Goal: Transaction & Acquisition: Obtain resource

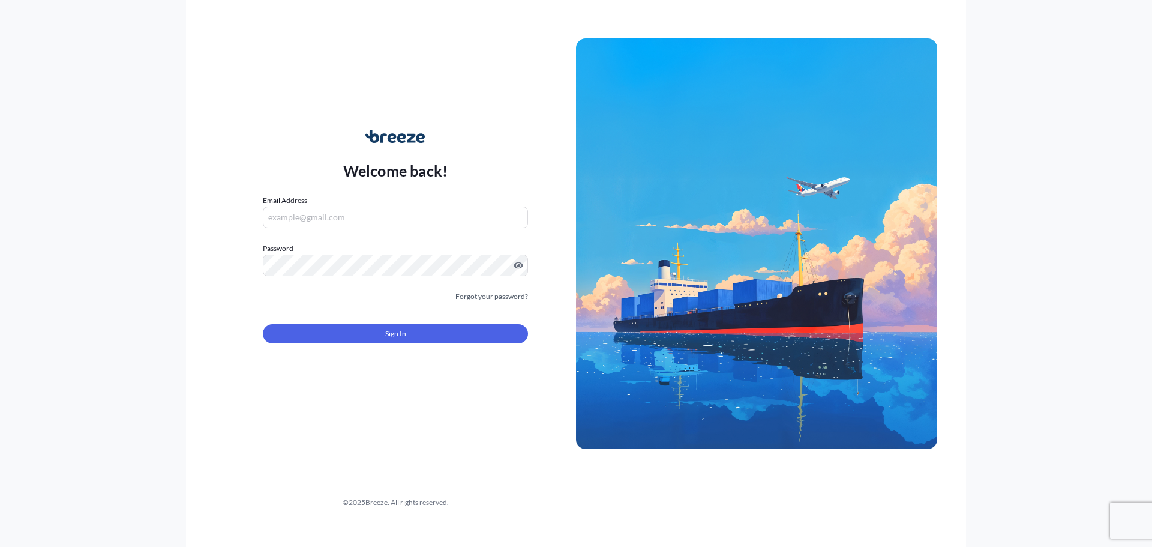
click at [391, 223] on input "Email Address" at bounding box center [395, 217] width 265 height 22
type input "[EMAIL_ADDRESS][DOMAIN_NAME]"
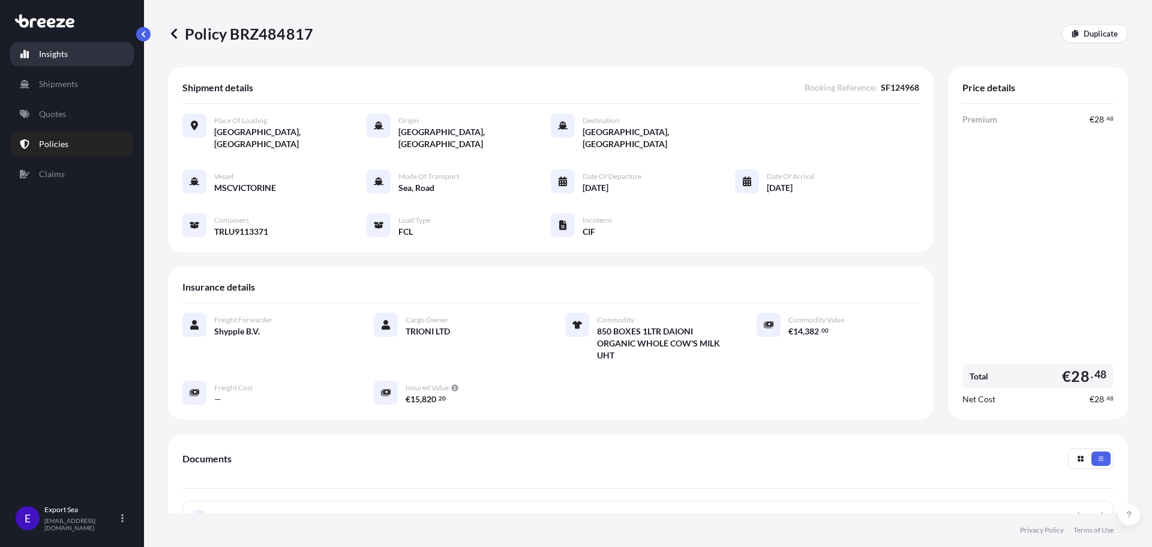
click at [56, 56] on p "Insights" at bounding box center [53, 54] width 29 height 12
select select "2025"
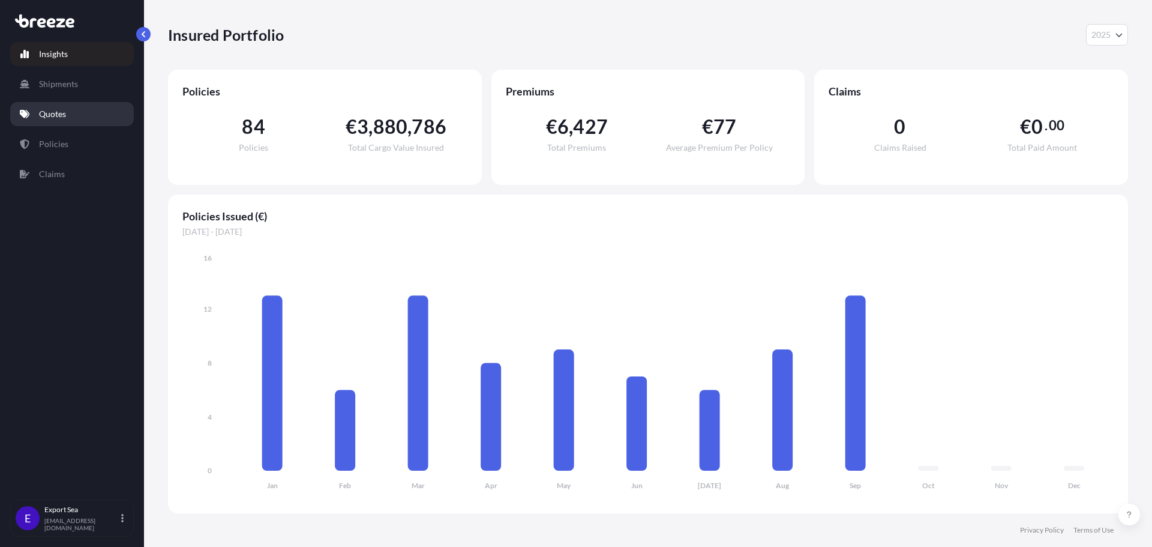
click at [41, 120] on link "Quotes" at bounding box center [72, 114] width 124 height 24
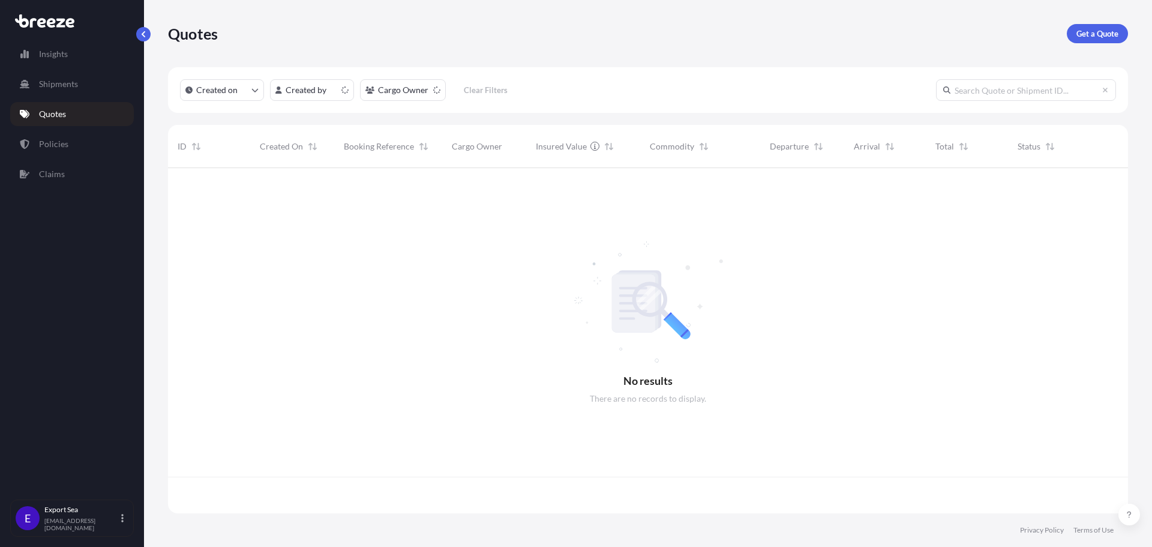
scroll to position [343, 951]
click at [1088, 31] on p "Get a Quote" at bounding box center [1097, 34] width 42 height 12
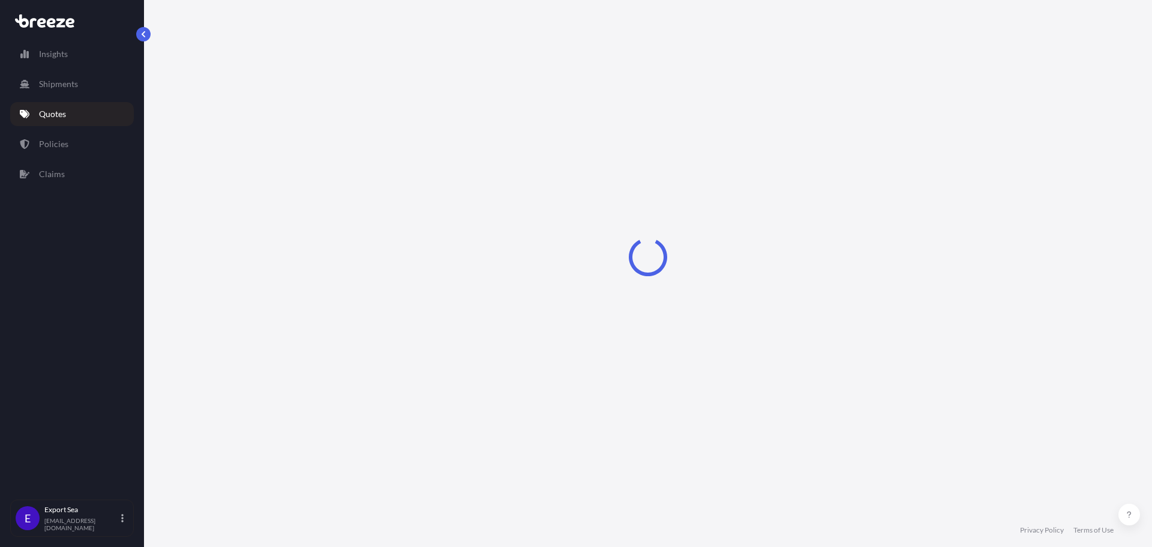
select select "Sea"
select select "1"
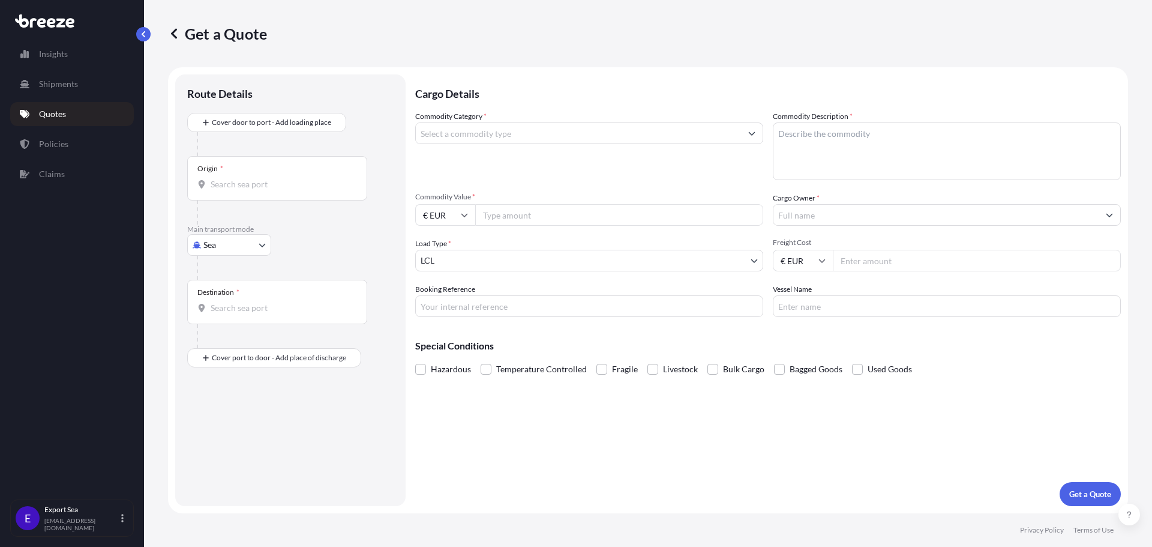
click at [249, 190] on div "Origin *" at bounding box center [277, 178] width 180 height 44
click at [249, 190] on input "Origin *" at bounding box center [282, 184] width 142 height 12
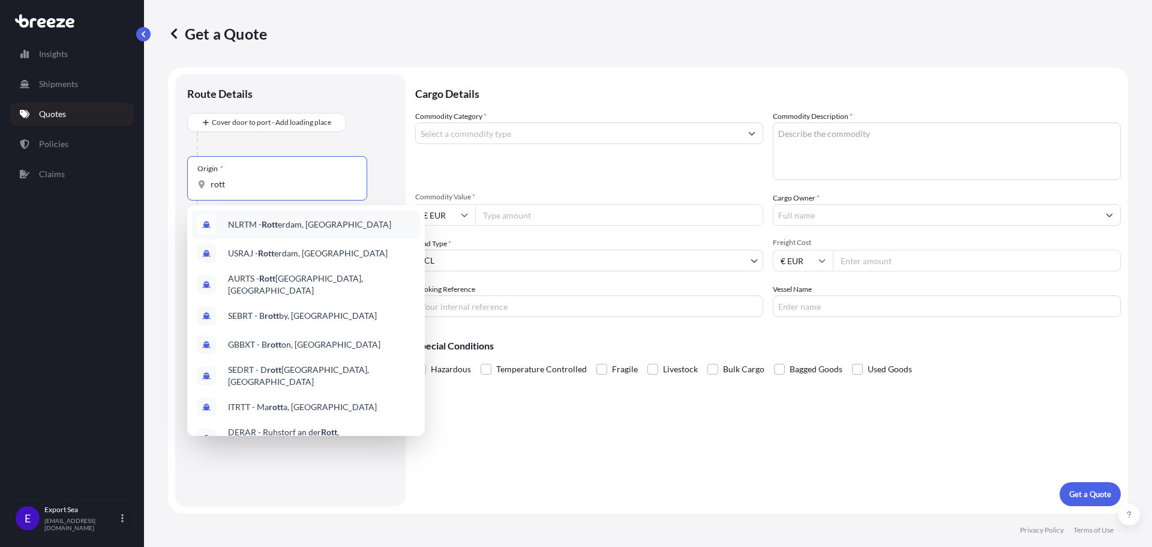
click at [244, 222] on span "NLRTM - [PERSON_NAME] erdam, [GEOGRAPHIC_DATA]" at bounding box center [309, 224] width 163 height 12
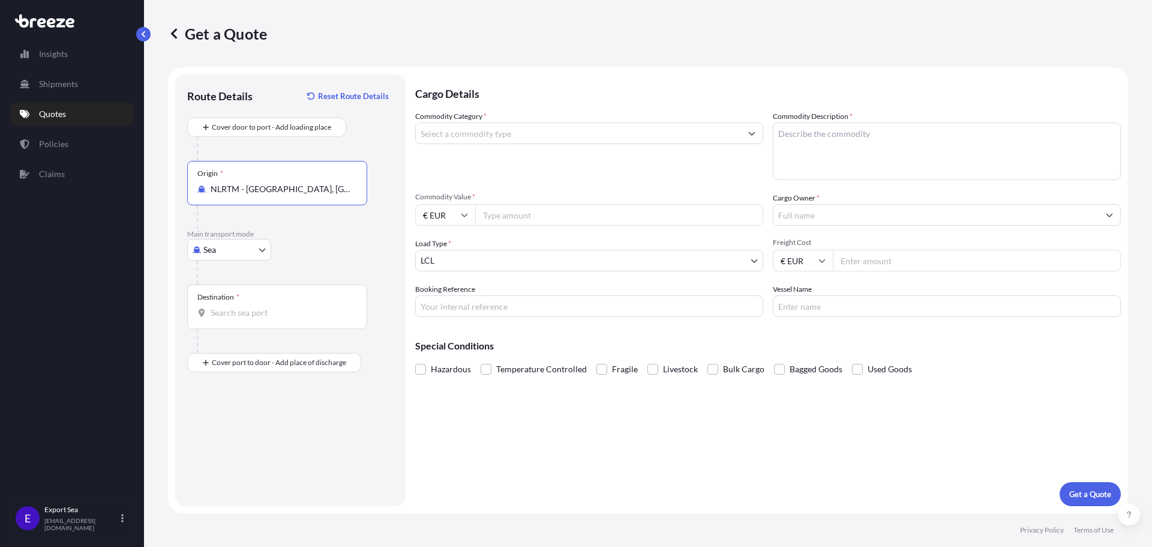
type input "NLRTM - [GEOGRAPHIC_DATA], [GEOGRAPHIC_DATA]"
click at [244, 305] on div "Destination *" at bounding box center [277, 306] width 180 height 44
click at [244, 307] on input "Destination *" at bounding box center [282, 313] width 142 height 12
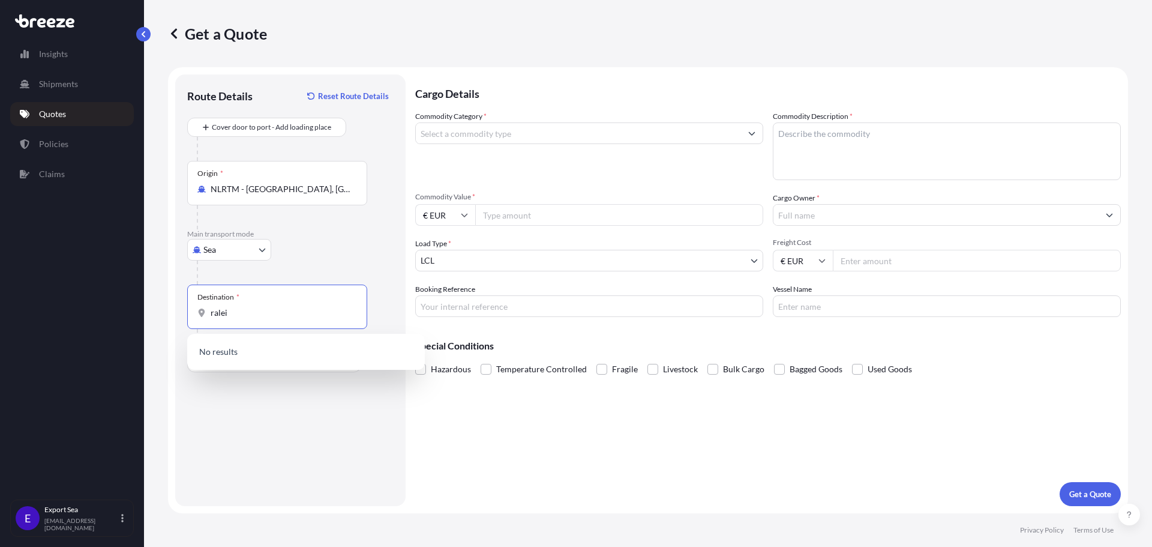
type input "raleig"
drag, startPoint x: 251, startPoint y: 315, endPoint x: 200, endPoint y: 314, distance: 51.6
click at [200, 314] on div "raleig" at bounding box center [277, 313] width 160 height 12
click at [236, 312] on input "Destination * Please select a destination" at bounding box center [282, 313] width 142 height 12
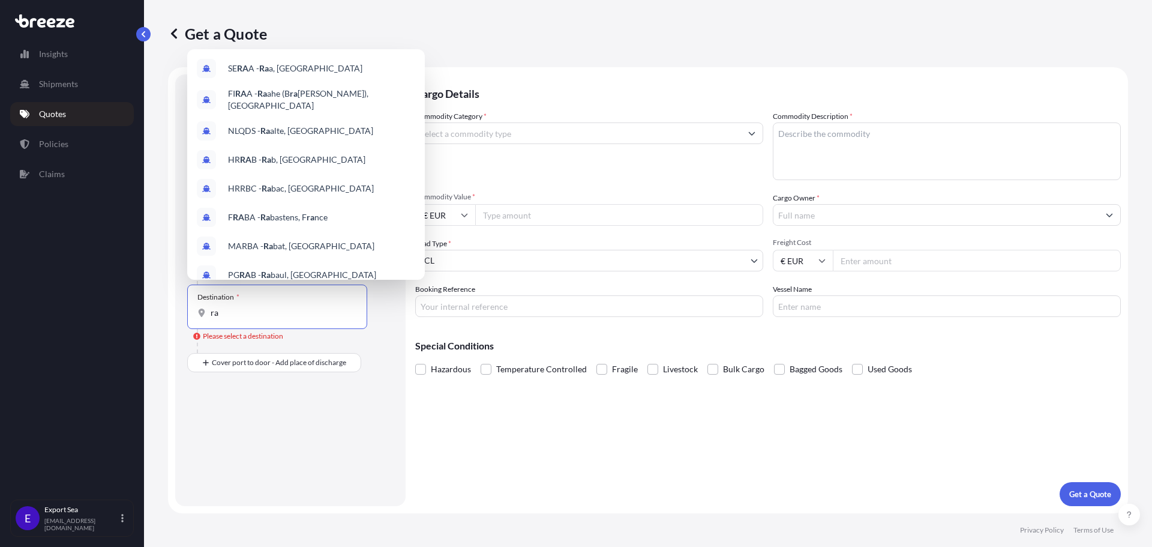
type input "r"
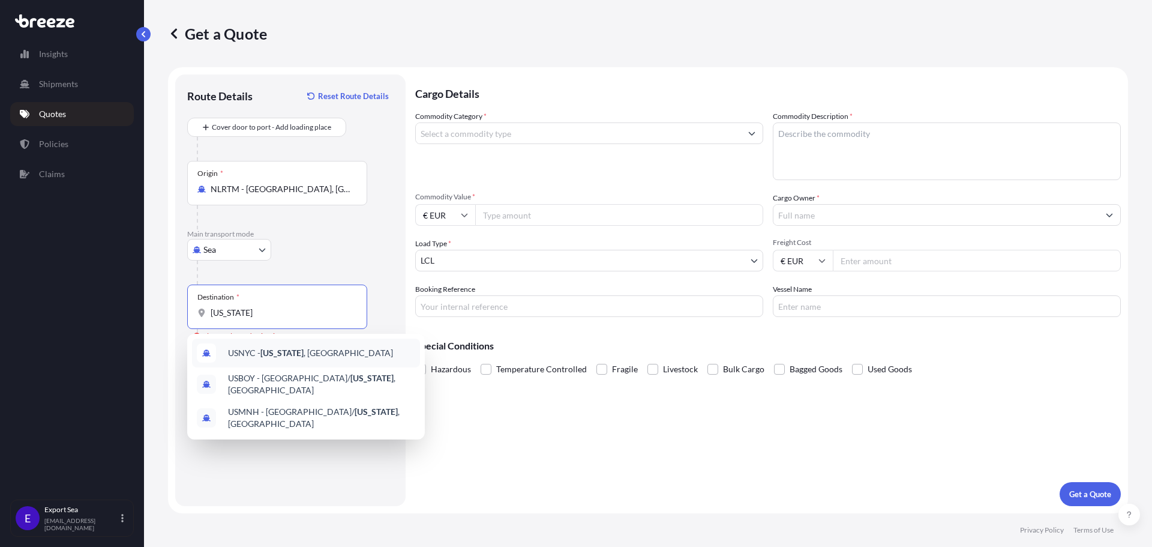
click at [274, 340] on div "USNYC - [US_STATE] , [GEOGRAPHIC_DATA]" at bounding box center [306, 352] width 228 height 29
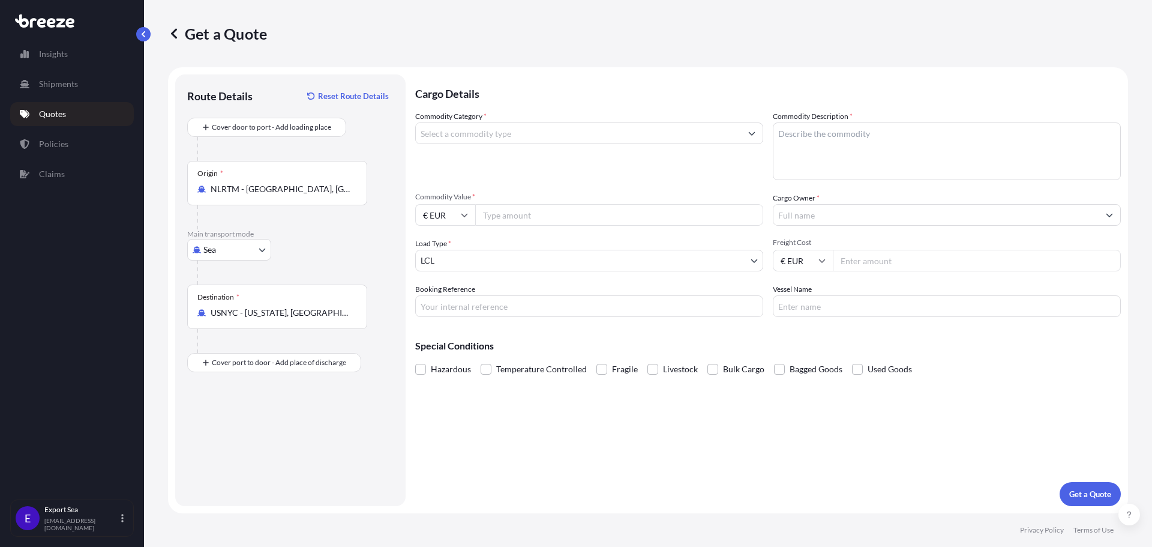
click at [269, 415] on div "Route Details Reset Route Details Cover door to port - Add loading place Place …" at bounding box center [290, 289] width 206 height 407
click at [458, 125] on input "Commodity Category *" at bounding box center [578, 133] width 325 height 22
click at [252, 309] on input "USNYC - [US_STATE], [GEOGRAPHIC_DATA]" at bounding box center [282, 313] width 142 height 12
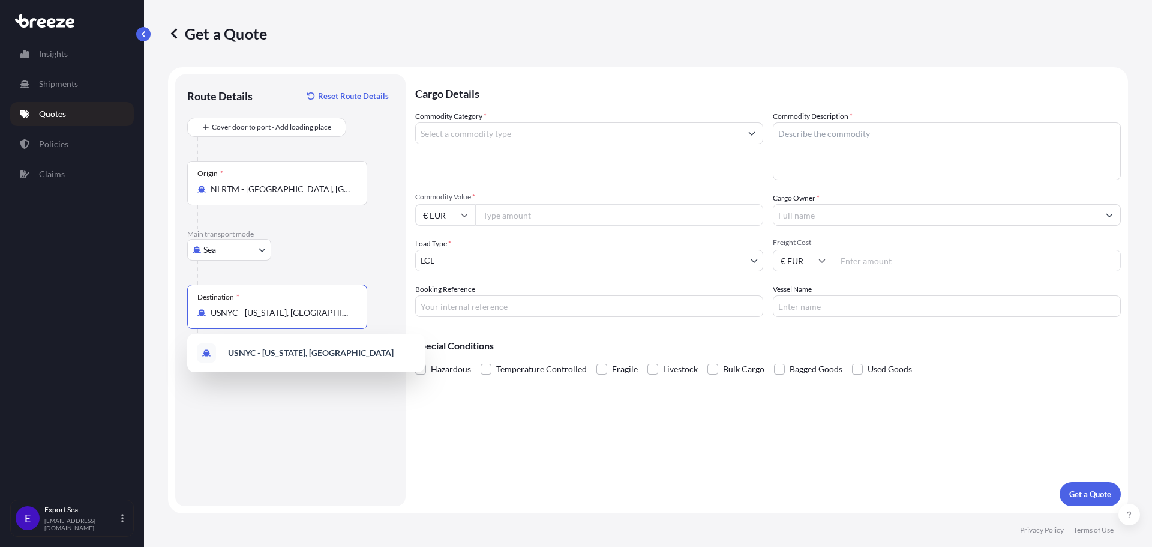
drag, startPoint x: 310, startPoint y: 307, endPoint x: 49, endPoint y: 306, distance: 261.6
click at [49, 306] on div "Insights Shipments Quotes Policies Claims E Export Sea [EMAIL_ADDRESS][DOMAIN_N…" at bounding box center [576, 273] width 1152 height 547
type input "[GEOGRAPHIC_DATA]"
drag, startPoint x: 231, startPoint y: 310, endPoint x: 111, endPoint y: 293, distance: 121.2
click at [111, 293] on div "Insights Shipments Quotes Policies Claims E Export Sea [EMAIL_ADDRESS][DOMAIN_N…" at bounding box center [576, 273] width 1152 height 547
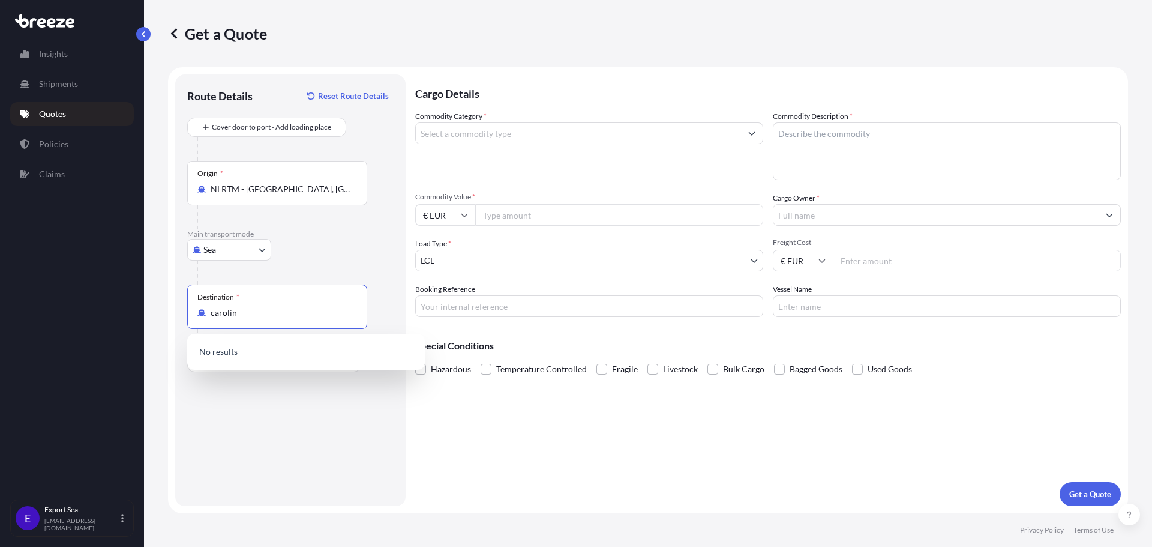
type input "carolina"
drag, startPoint x: 230, startPoint y: 310, endPoint x: 132, endPoint y: 310, distance: 98.4
click at [132, 310] on div "Insights Shipments Quotes Policies Claims E Export Sea [EMAIL_ADDRESS][DOMAIN_N…" at bounding box center [576, 273] width 1152 height 547
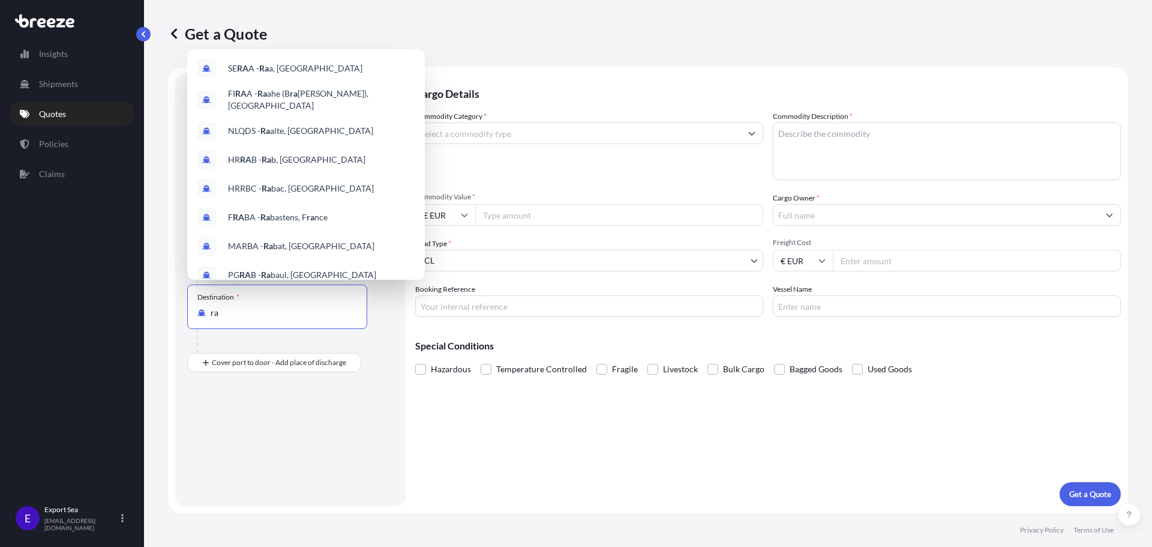
type input "r"
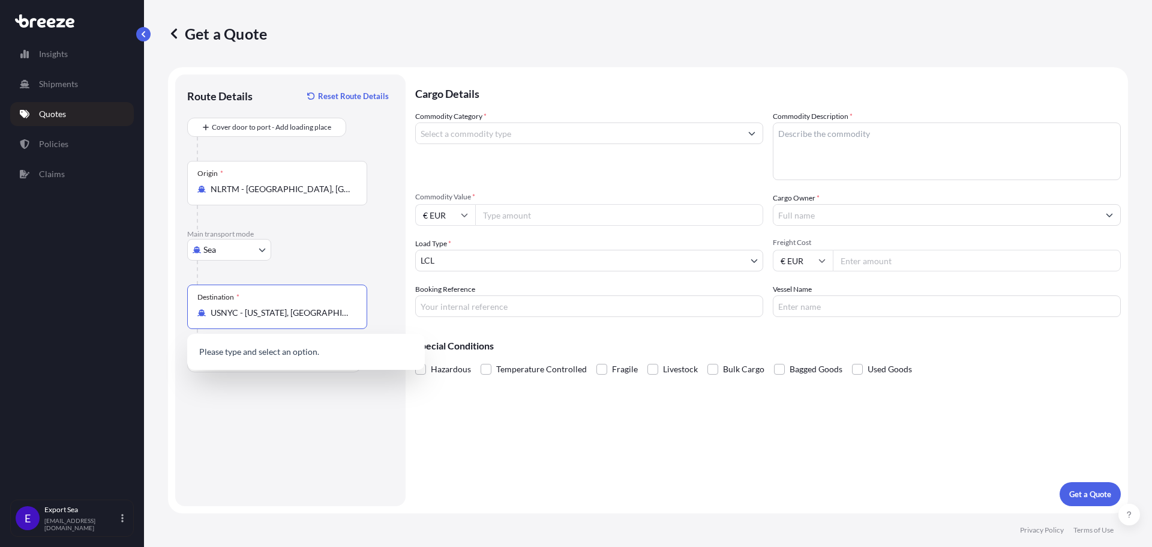
click at [267, 389] on div "Route Details Reset Route Details Cover door to port - Add loading place Place …" at bounding box center [290, 289] width 206 height 407
click at [270, 322] on div "Destination * USNYC - [US_STATE], [GEOGRAPHIC_DATA]" at bounding box center [277, 306] width 180 height 44
click at [270, 319] on input "USNYC - [US_STATE], [GEOGRAPHIC_DATA]" at bounding box center [282, 313] width 142 height 12
drag, startPoint x: 347, startPoint y: 313, endPoint x: 169, endPoint y: 303, distance: 178.4
click at [169, 303] on form "Route Details Reset Route Details Cover door to port - Add loading place Place …" at bounding box center [648, 290] width 960 height 446
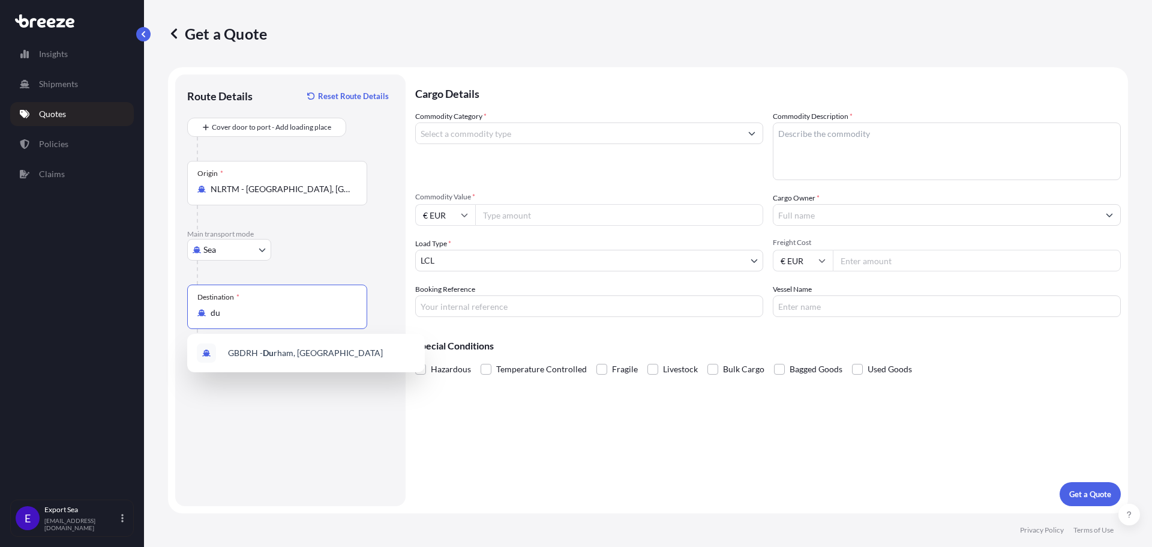
type input "d"
click at [293, 319] on div "Destination * USNYC - [US_STATE], [GEOGRAPHIC_DATA]" at bounding box center [277, 306] width 180 height 44
click at [293, 319] on input "USNYC - [US_STATE], [GEOGRAPHIC_DATA]" at bounding box center [282, 313] width 142 height 12
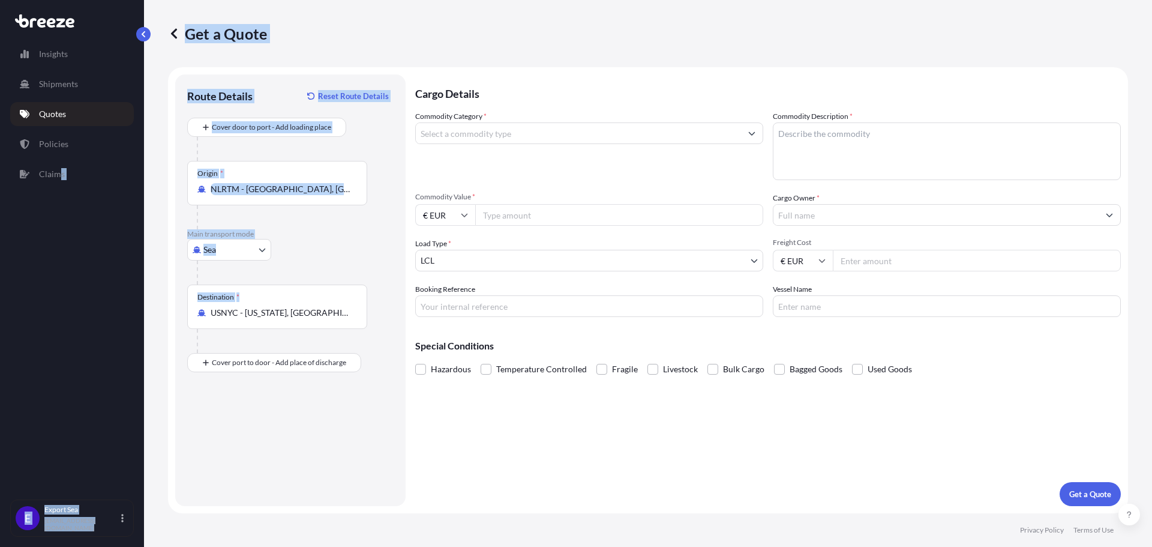
drag, startPoint x: 337, startPoint y: 319, endPoint x: 37, endPoint y: 299, distance: 300.0
click at [37, 299] on div "Insights Shipments Quotes Policies Claims E Export Sea [EMAIL_ADDRESS][DOMAIN_N…" at bounding box center [576, 273] width 1152 height 547
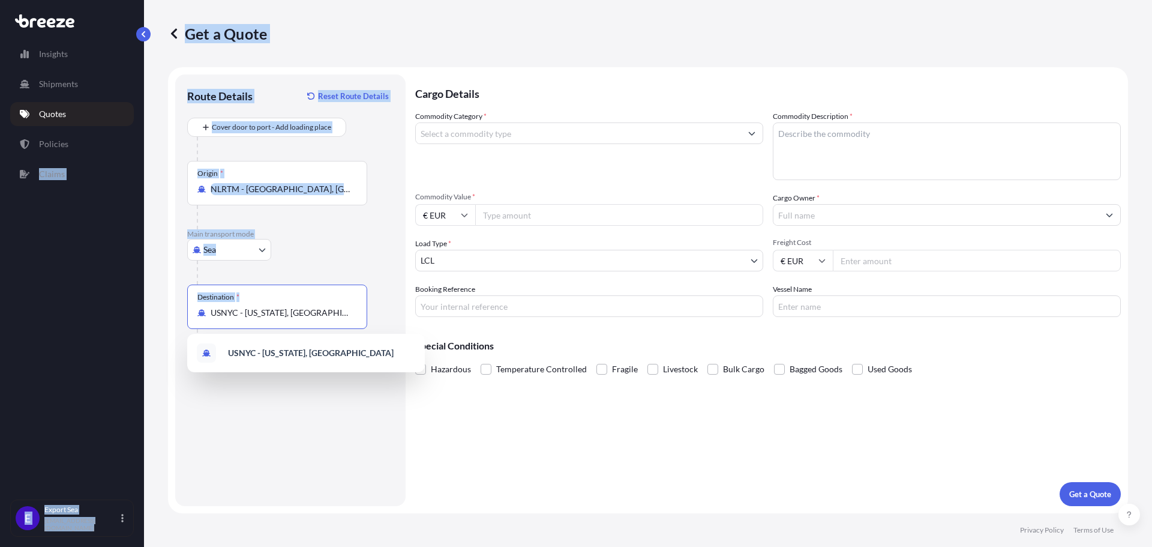
drag, startPoint x: 258, startPoint y: 311, endPoint x: 278, endPoint y: 319, distance: 21.5
click at [259, 311] on input "USNYC - [US_STATE], [GEOGRAPHIC_DATA]" at bounding box center [282, 313] width 142 height 12
click at [302, 318] on input "USNYC - [US_STATE], [GEOGRAPHIC_DATA]" at bounding box center [282, 313] width 142 height 12
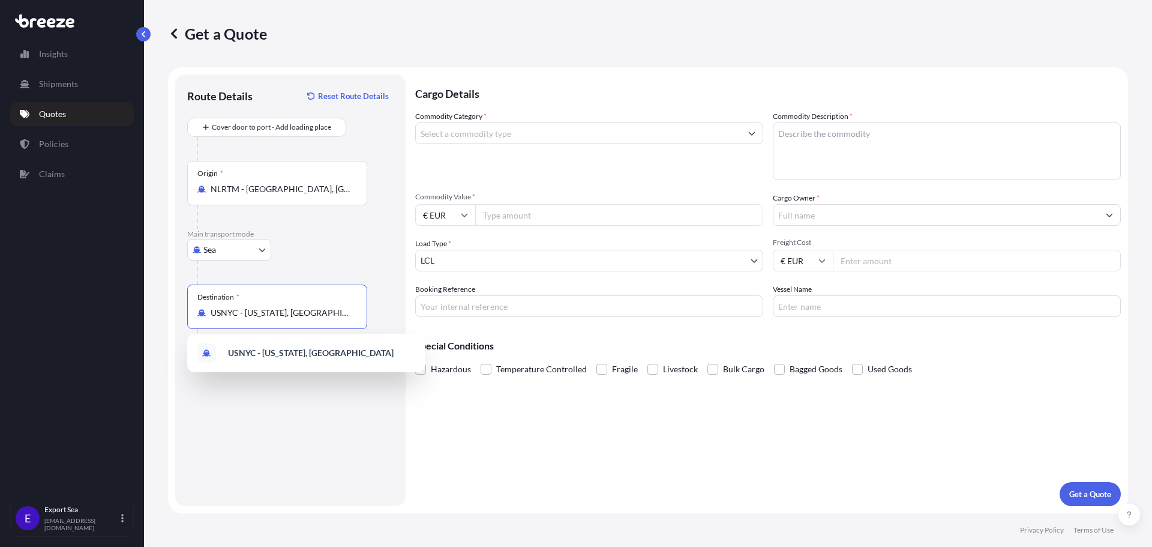
drag, startPoint x: 323, startPoint y: 311, endPoint x: 167, endPoint y: 312, distance: 156.6
click at [167, 312] on div "Get a Quote Route Details Reset Route Details Cover door to port - Add loading …" at bounding box center [648, 256] width 1008 height 513
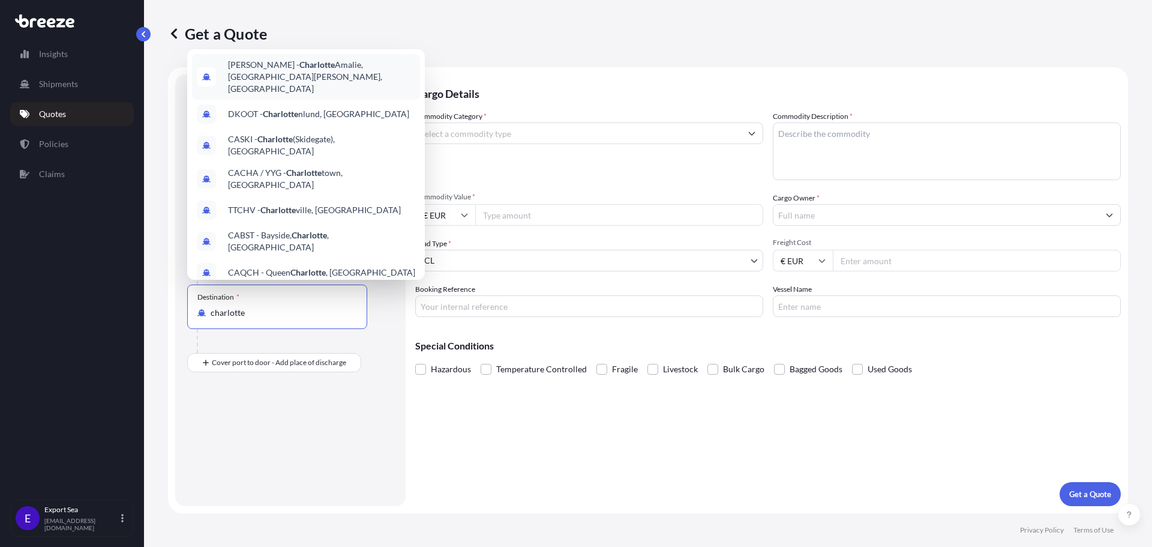
click at [311, 82] on span "[PERSON_NAME] Amalie, [GEOGRAPHIC_DATA][PERSON_NAME], [GEOGRAPHIC_DATA] [GEOGRA…" at bounding box center [321, 77] width 187 height 36
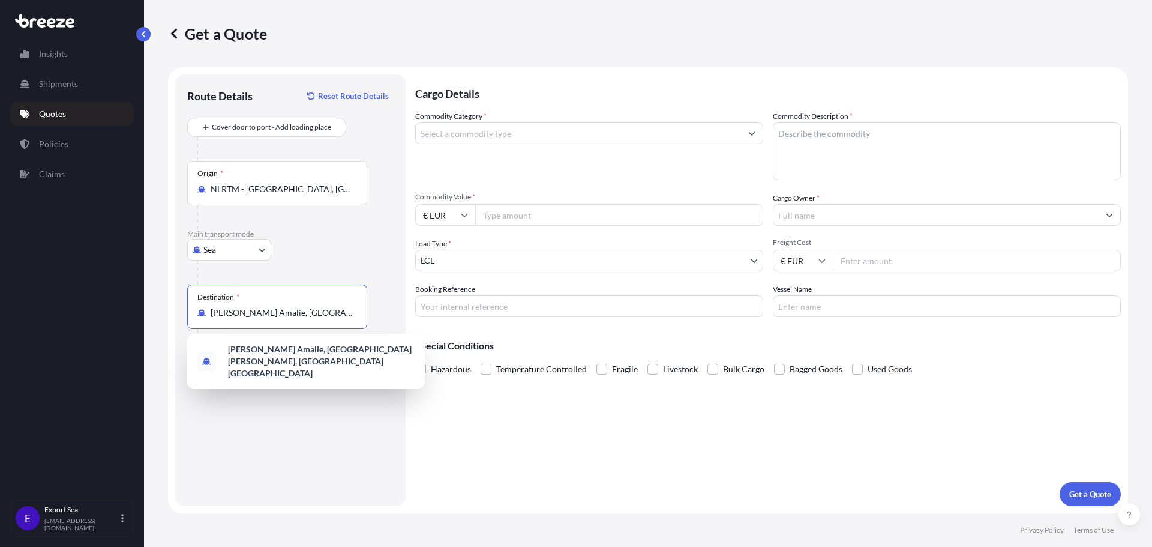
click at [245, 305] on div "Destination * [PERSON_NAME][GEOGRAPHIC_DATA], [GEOGRAPHIC_DATA][PERSON_NAME], […" at bounding box center [277, 306] width 180 height 44
click at [245, 307] on input "[PERSON_NAME] Amalie, [GEOGRAPHIC_DATA][PERSON_NAME], [GEOGRAPHIC_DATA] [GEOGRA…" at bounding box center [282, 313] width 142 height 12
drag, startPoint x: 211, startPoint y: 314, endPoint x: 505, endPoint y: 320, distance: 294.0
click at [505, 320] on form "Route Details Reset Route Details Cover door to port - Add loading place Place …" at bounding box center [648, 290] width 960 height 446
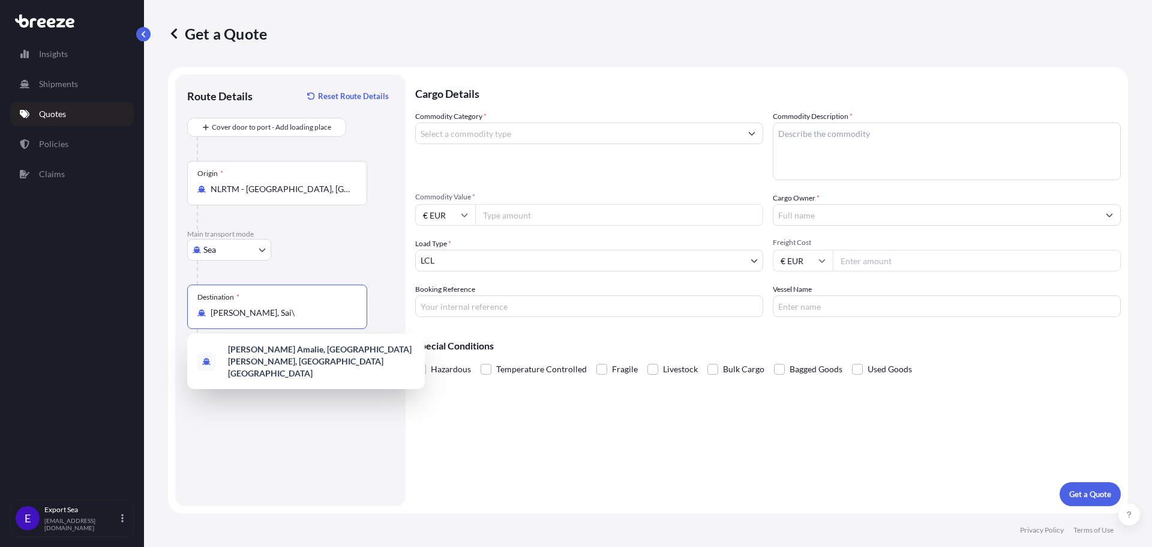
scroll to position [0, 0]
type input "V"
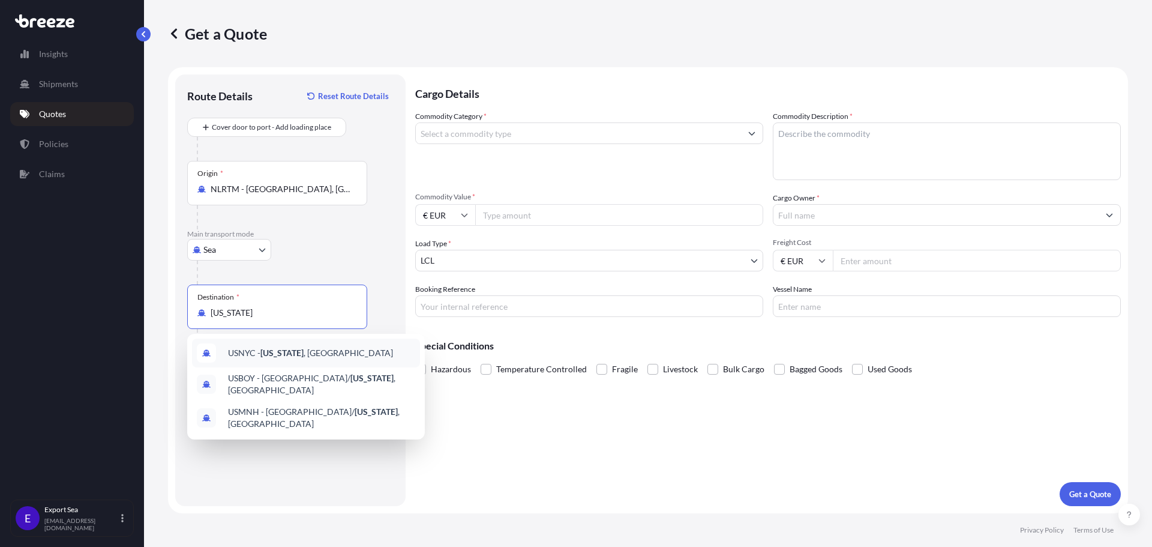
click at [269, 345] on div "USNYC - [US_STATE] , [GEOGRAPHIC_DATA]" at bounding box center [306, 352] width 228 height 29
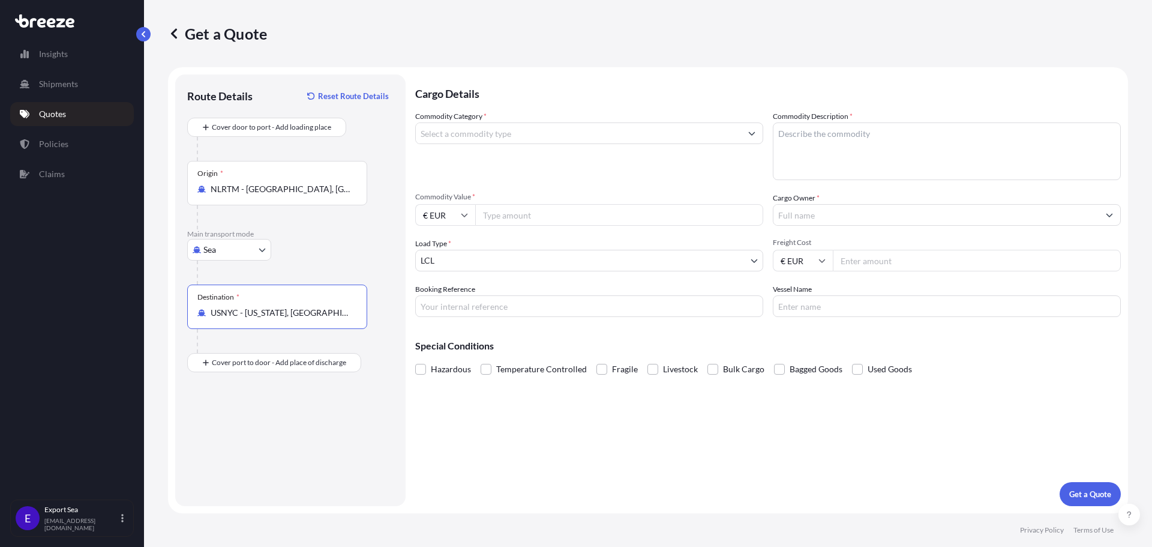
type input "USNYC - [US_STATE], [GEOGRAPHIC_DATA]"
click at [550, 109] on p "Cargo Details" at bounding box center [768, 92] width 706 height 36
click at [557, 129] on input "Commodity Category *" at bounding box center [578, 133] width 325 height 22
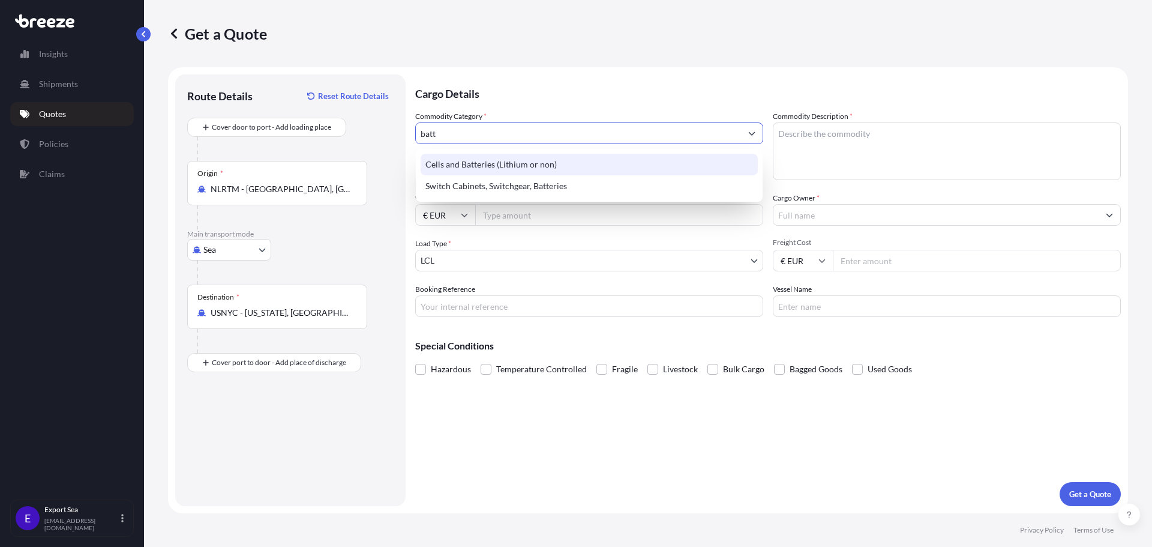
click at [523, 170] on div "Cells and Batteries (Lithium or non)" at bounding box center [589, 165] width 337 height 22
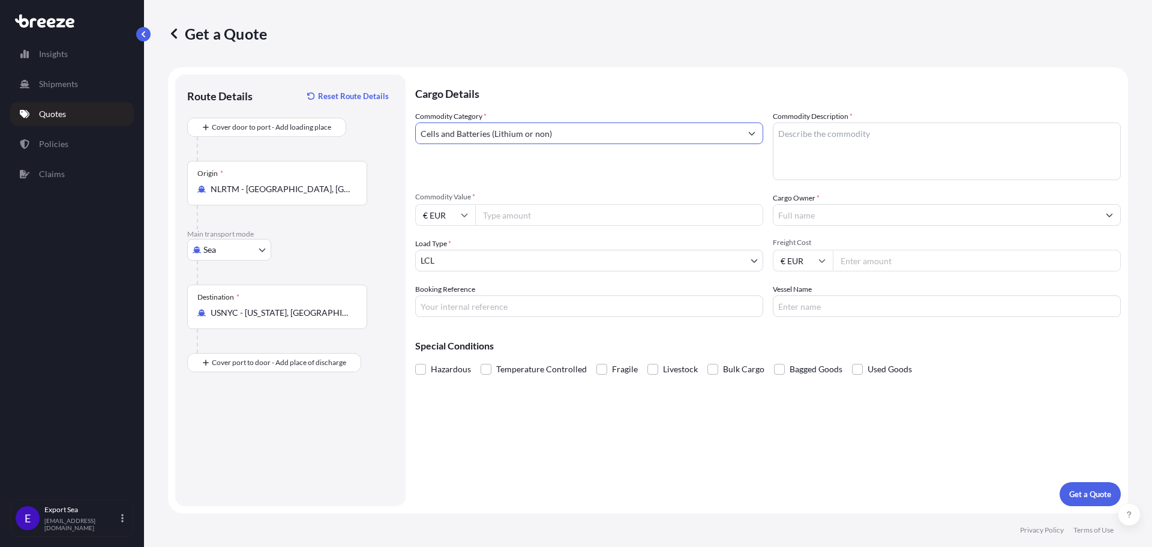
type input "Cells and Batteries (Lithium or non)"
click at [800, 135] on textarea "Commodity Description *" at bounding box center [947, 151] width 348 height 58
click at [898, 139] on textarea "Commodity Description *" at bounding box center [947, 151] width 348 height 58
paste textarea "Lithium Ion Batteries"
type textarea "Lithium Ion Batteries"
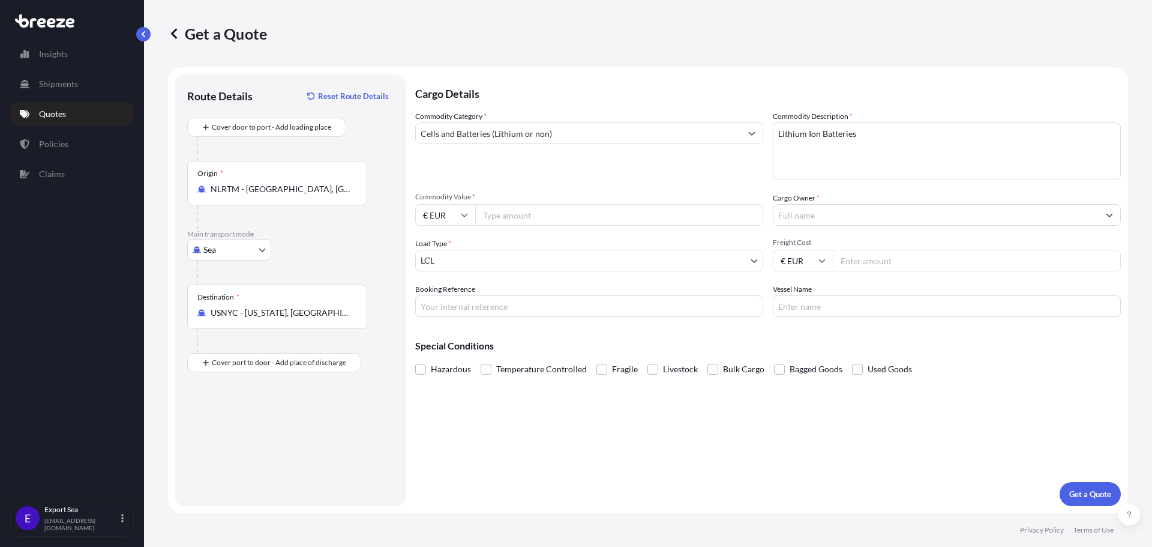
click at [551, 220] on input "Commodity Value *" at bounding box center [619, 215] width 288 height 22
click at [548, 225] on input "Commodity Value *" at bounding box center [619, 215] width 288 height 22
paste input "55.4"
drag, startPoint x: 544, startPoint y: 211, endPoint x: 493, endPoint y: 213, distance: 50.4
click at [493, 213] on input "55.4" at bounding box center [619, 215] width 288 height 22
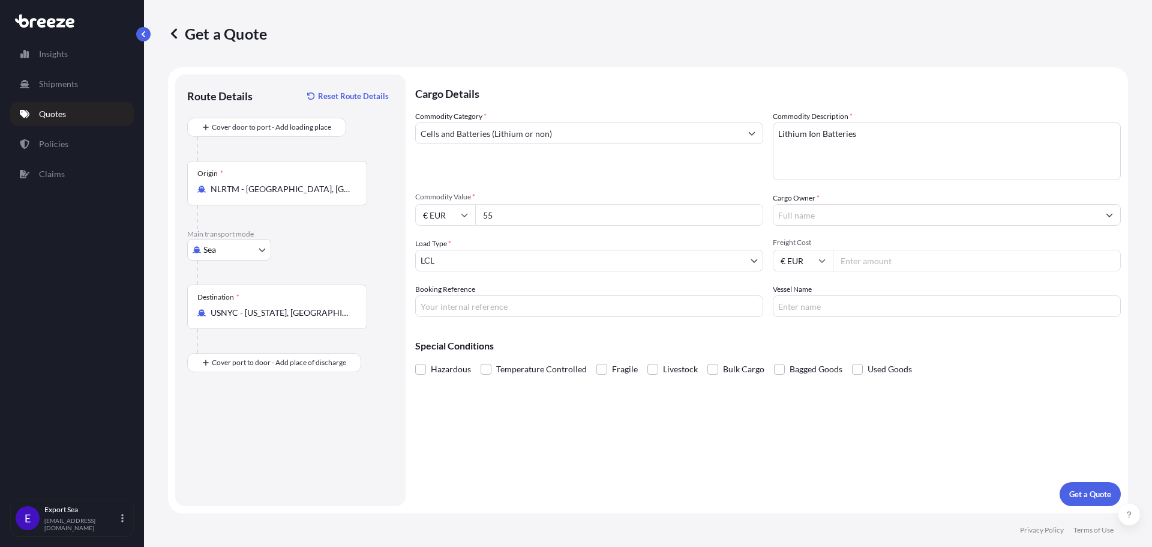
type input "5"
click at [835, 257] on div "€ EUR" at bounding box center [947, 261] width 348 height 22
click at [841, 257] on input "Freight Cost" at bounding box center [977, 261] width 288 height 22
paste input "55.4"
click at [871, 260] on input "55.4" at bounding box center [977, 261] width 288 height 22
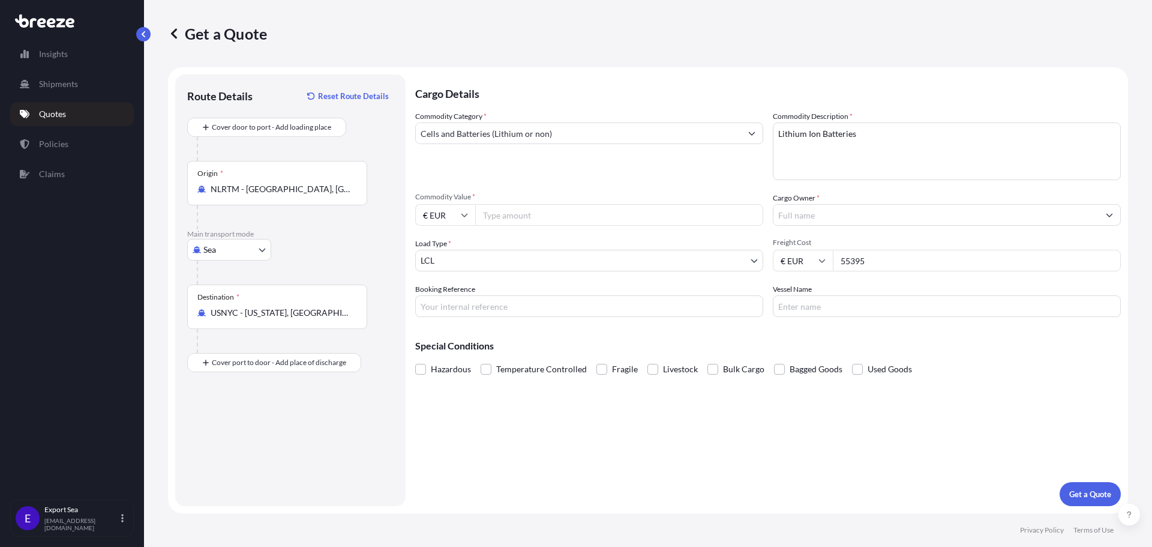
type input "55395"
click at [893, 301] on input "Vessel Name" at bounding box center [947, 306] width 348 height 22
click at [902, 256] on input "55395" at bounding box center [977, 261] width 288 height 22
click at [974, 370] on div "Hazardous Temperature Controlled Fragile Livestock Bulk Cargo Bagged Goods Used…" at bounding box center [768, 369] width 706 height 18
click at [793, 295] on input "Vessel Name" at bounding box center [947, 306] width 348 height 22
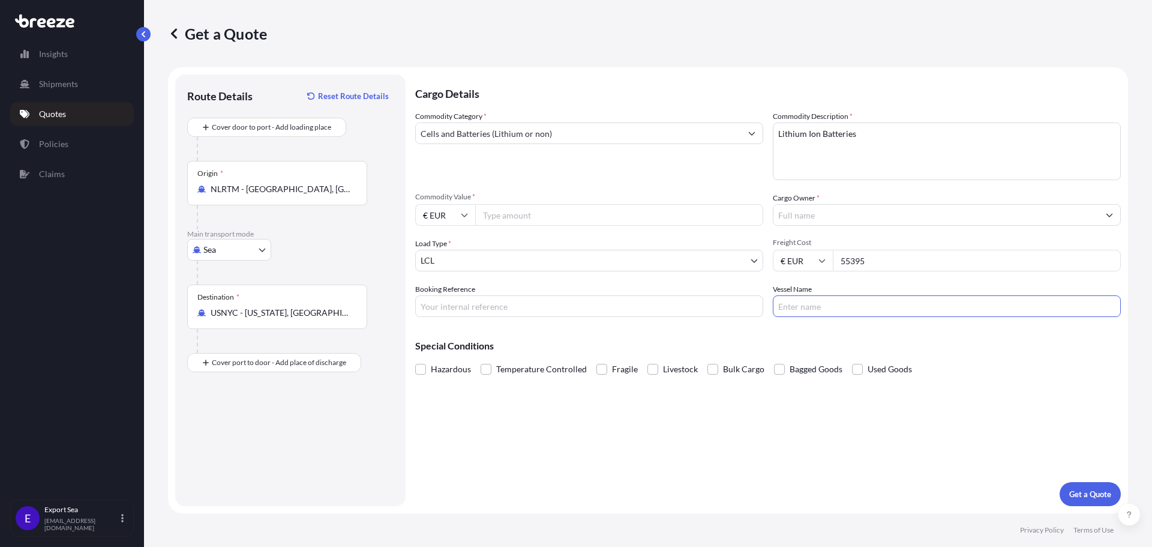
click at [897, 307] on input "Vessel Name" at bounding box center [947, 306] width 348 height 22
type input "oocl [GEOGRAPHIC_DATA]"
click at [577, 301] on input "Booking Reference" at bounding box center [589, 306] width 348 height 22
click at [699, 305] on input "Booking Reference" at bounding box center [589, 306] width 348 height 22
paste input "SF145840"
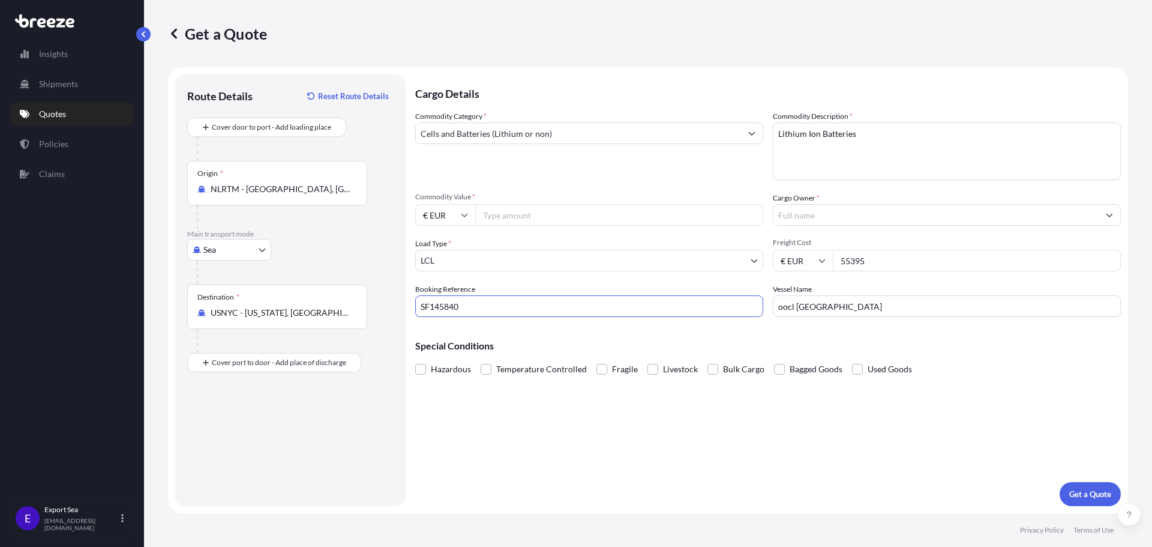
type input "SF145840"
click at [630, 172] on div "Commodity Category * Cells and Batteries (Lithium or non)" at bounding box center [589, 145] width 348 height 70
click at [550, 225] on input "Commodity Value *" at bounding box center [619, 215] width 288 height 22
drag, startPoint x: 867, startPoint y: 259, endPoint x: 815, endPoint y: 257, distance: 51.6
click at [815, 257] on div "€ EUR 55395" at bounding box center [947, 261] width 348 height 22
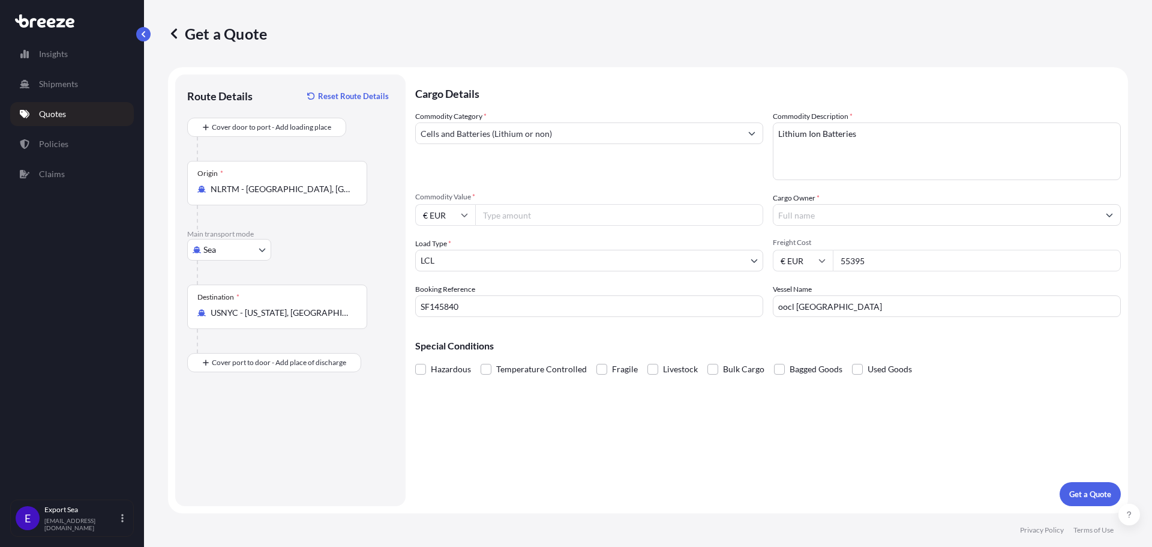
paste input "55395"
click at [491, 212] on input "55395" at bounding box center [619, 215] width 288 height 22
drag, startPoint x: 502, startPoint y: 217, endPoint x: 743, endPoint y: 229, distance: 242.1
click at [662, 228] on div "Commodity Category * Cells and Batteries (Lithium or non) Commodity Description…" at bounding box center [768, 213] width 706 height 206
type input "55395"
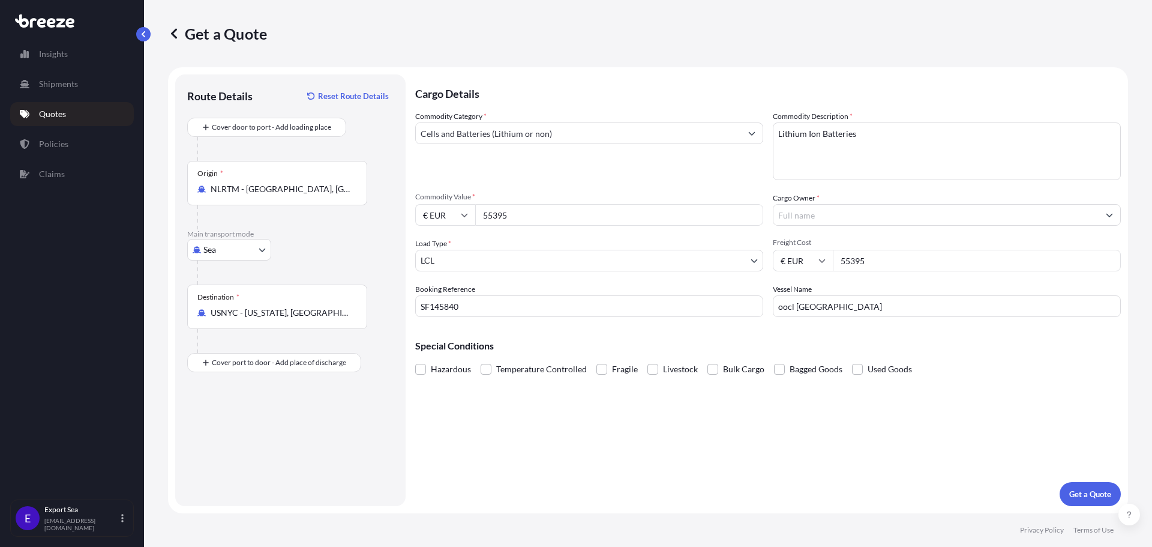
click at [896, 263] on input "55395" at bounding box center [977, 261] width 288 height 22
drag, startPoint x: 896, startPoint y: 263, endPoint x: 821, endPoint y: 256, distance: 75.3
click at [821, 256] on div "€ EUR 55395" at bounding box center [947, 261] width 348 height 22
paste input "949.96"
click at [872, 254] on input "Freight Cost" at bounding box center [977, 261] width 288 height 22
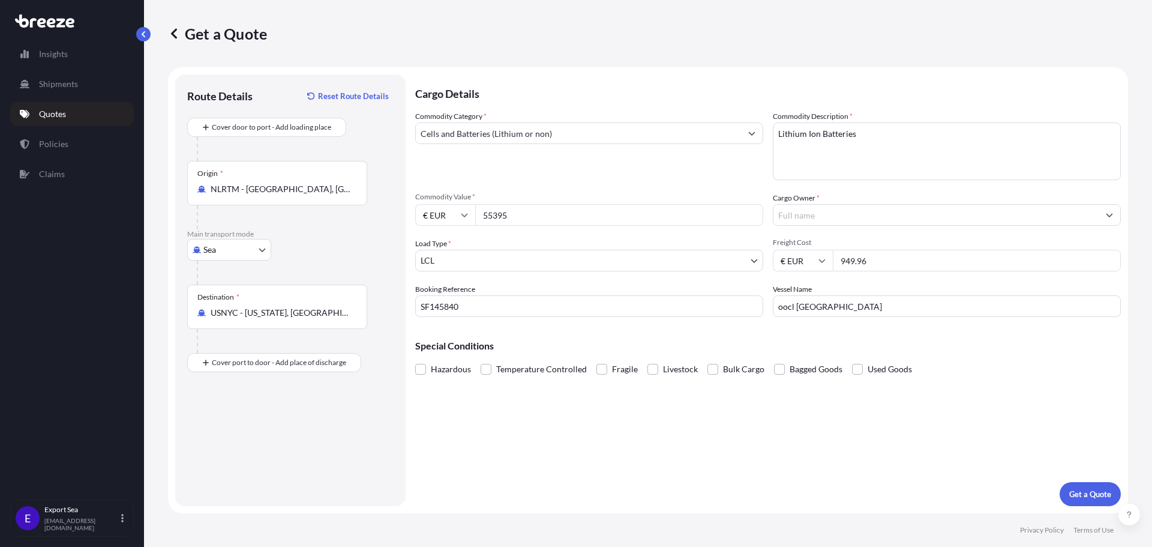
type input "949.96"
click at [886, 283] on div "Commodity Category * Cells and Batteries (Lithium or non) Commodity Description…" at bounding box center [768, 213] width 706 height 206
drag, startPoint x: 997, startPoint y: 389, endPoint x: 985, endPoint y: 390, distance: 12.0
click at [998, 389] on div "Cargo Details Commodity Category * Cells and Batteries (Lithium or non) Commodi…" at bounding box center [768, 289] width 706 height 431
click at [440, 372] on span "Hazardous" at bounding box center [451, 369] width 40 height 18
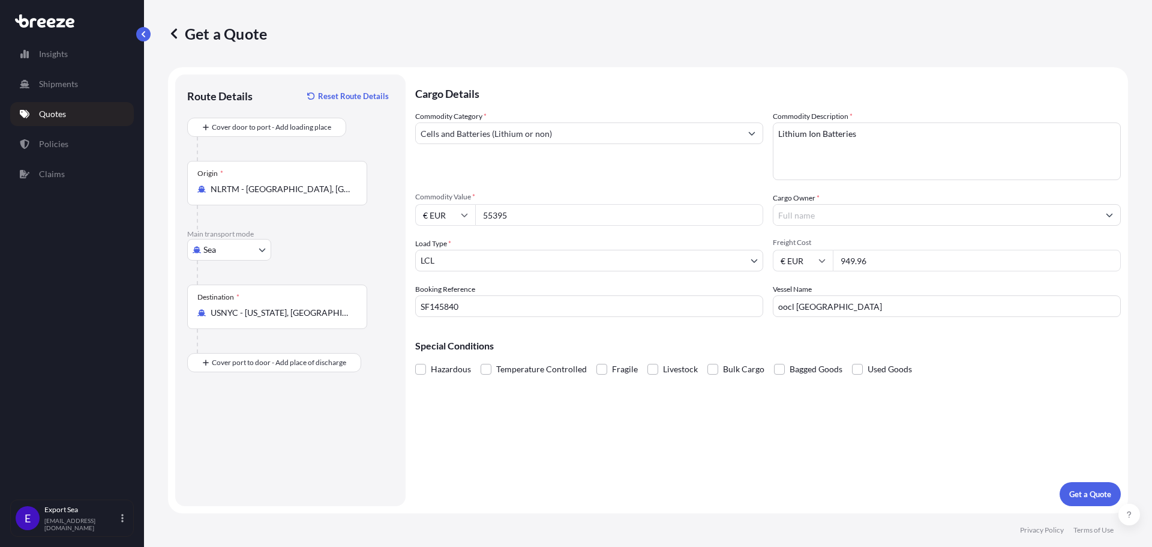
click at [415, 360] on input "Hazardous" at bounding box center [415, 360] width 0 height 0
click at [1097, 493] on p "Get a Quote" at bounding box center [1090, 494] width 42 height 12
click at [815, 212] on input "Cargo Owner *" at bounding box center [935, 215] width 325 height 22
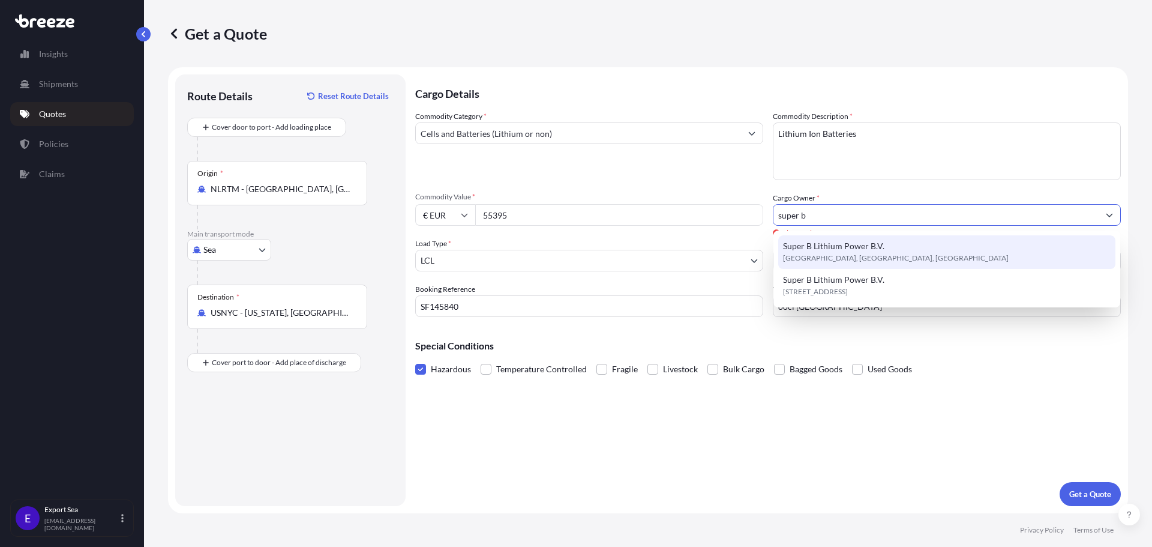
click at [823, 245] on span "Super B Lithium Power B.V." at bounding box center [833, 246] width 101 height 12
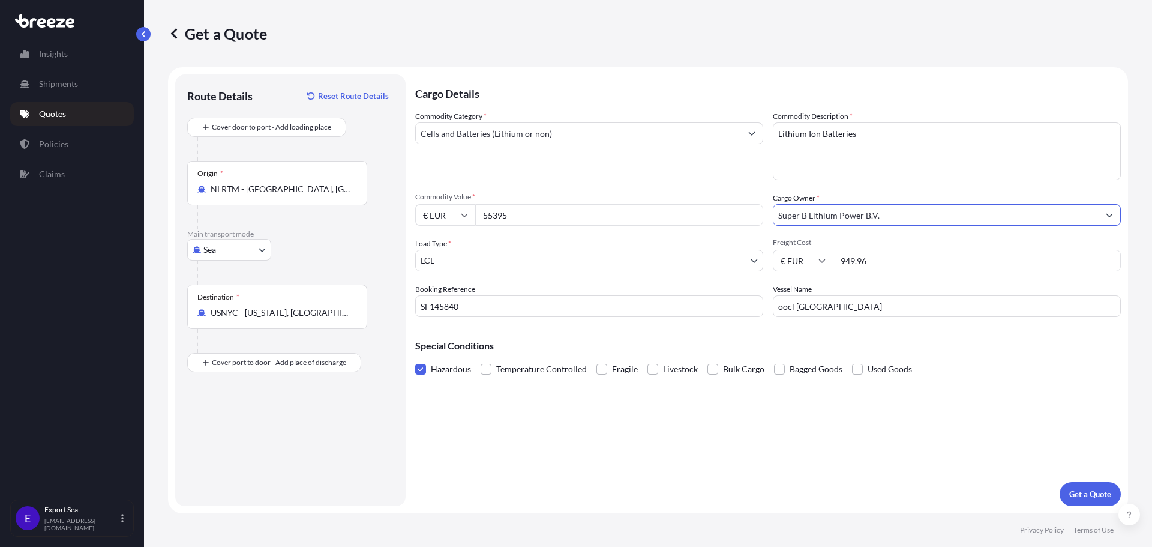
type input "Super B Lithium Power B.V."
click at [986, 349] on p "Special Conditions" at bounding box center [768, 346] width 706 height 10
click at [1090, 496] on p "Get a Quote" at bounding box center [1090, 494] width 42 height 12
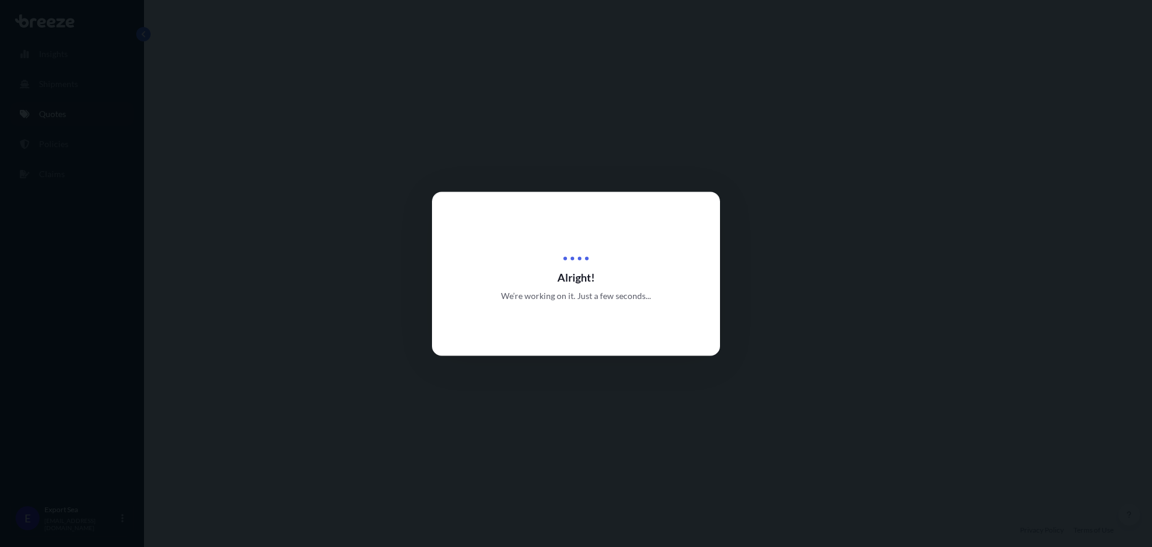
select select "Sea"
select select "1"
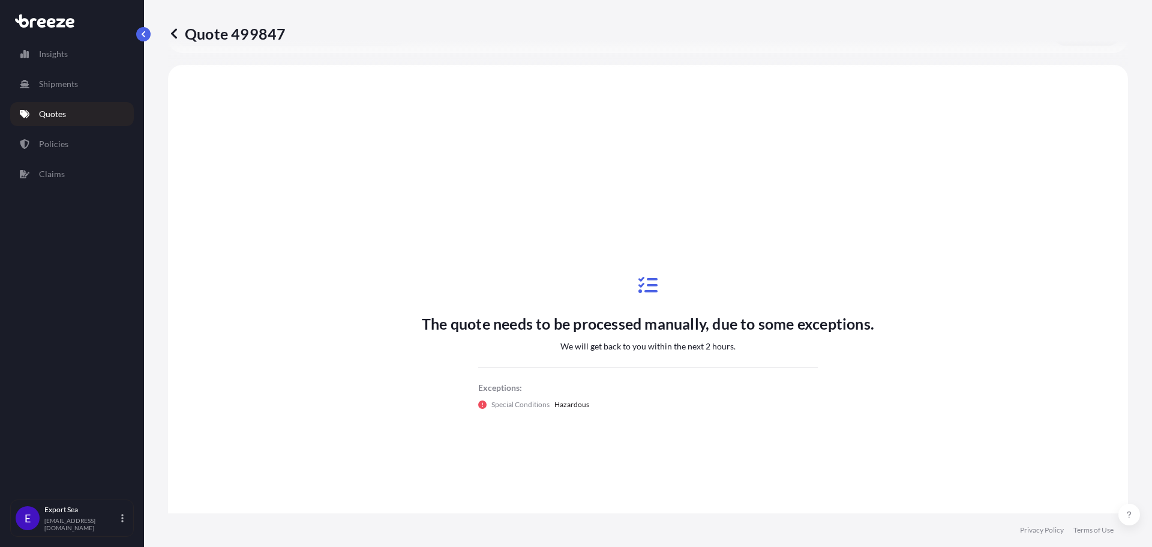
scroll to position [361, 0]
